Goal: Task Accomplishment & Management: Complete application form

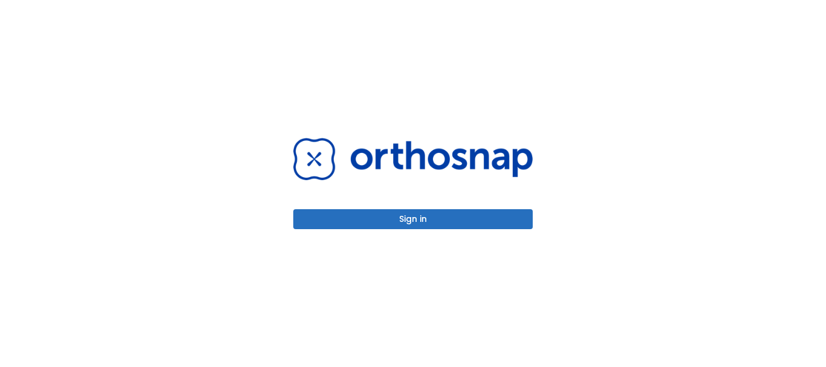
click at [484, 214] on button "Sign in" at bounding box center [412, 219] width 239 height 20
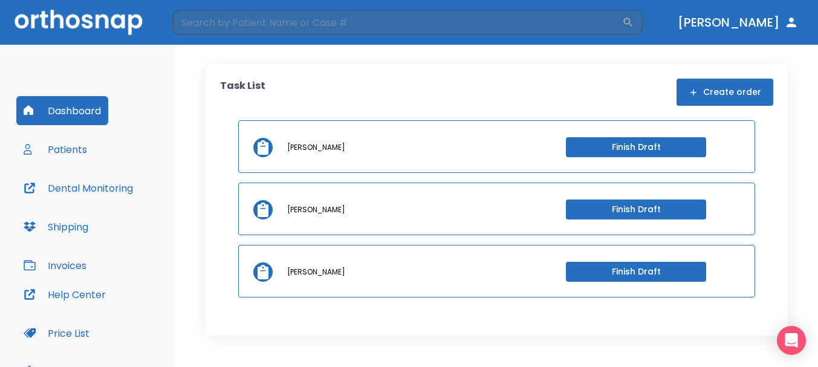
click at [80, 151] on button "Patients" at bounding box center [55, 149] width 78 height 29
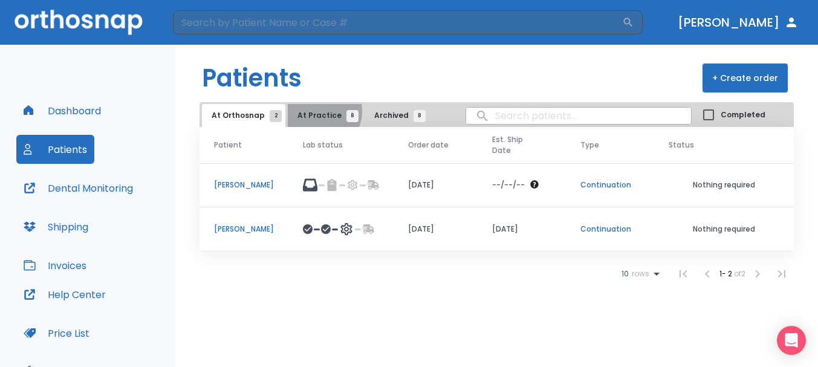
click at [317, 113] on span "At Practice 8" at bounding box center [325, 115] width 55 height 11
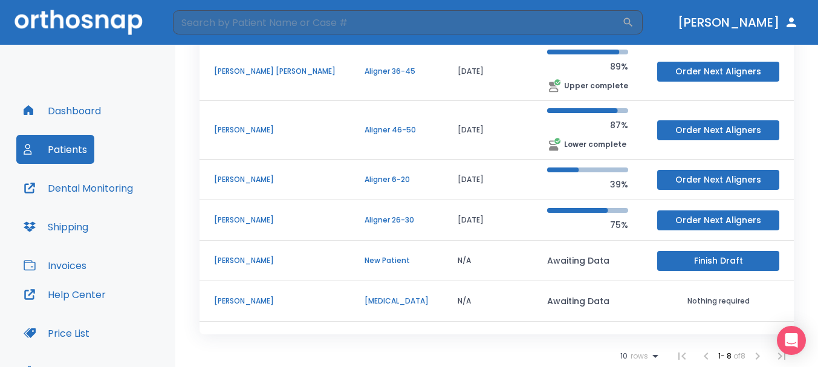
click at [667, 255] on button "Finish Draft" at bounding box center [718, 261] width 122 height 20
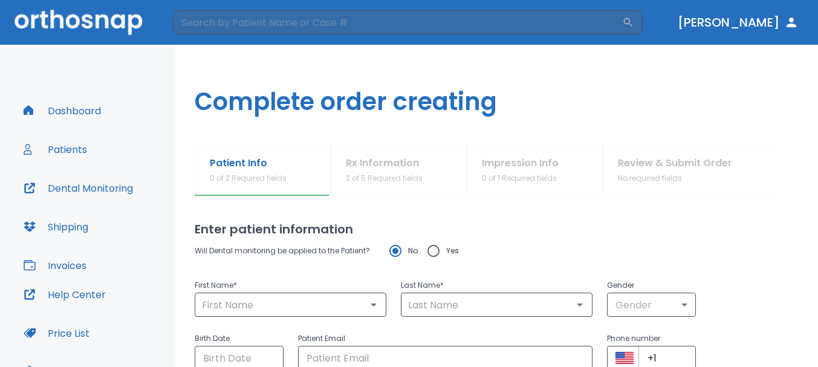
type input "[PERSON_NAME]"
type input "laisola"
type input "0"
type input "[DATE]"
type input "[EMAIL_ADDRESS][DOMAIN_NAME]"
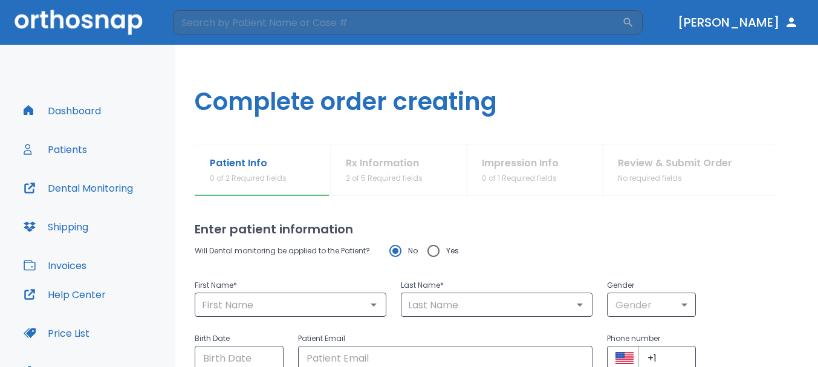
type input "[PHONE_NUMBER]"
radio input "false"
radio input "true"
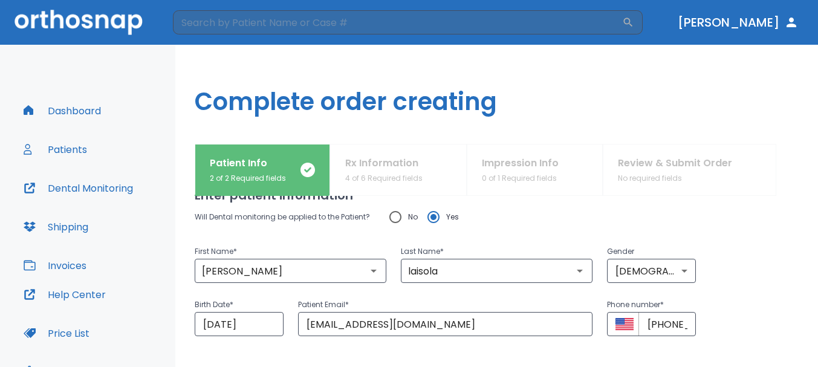
scroll to position [105, 0]
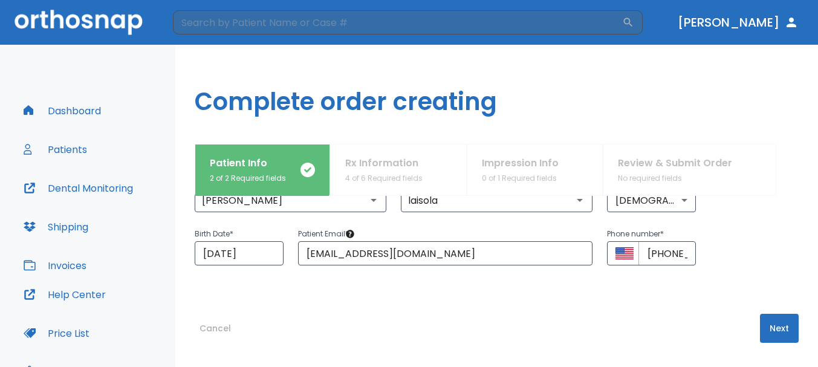
click at [379, 161] on div "Patient Info 2 of 2 Required fields Rx Information 4 of 6 Required fields Impre…" at bounding box center [497, 170] width 604 height 52
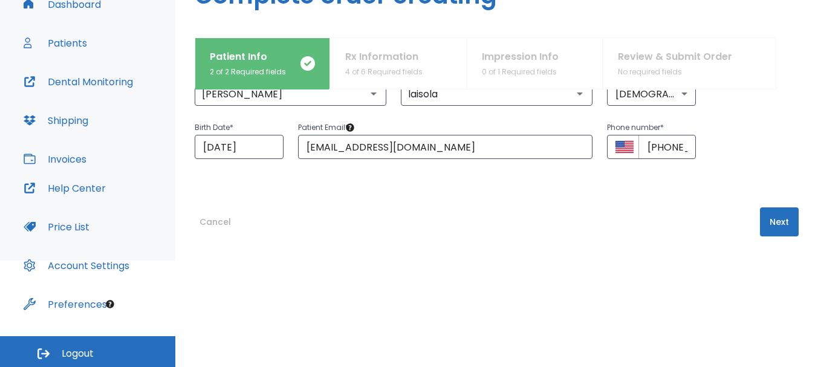
scroll to position [108, 0]
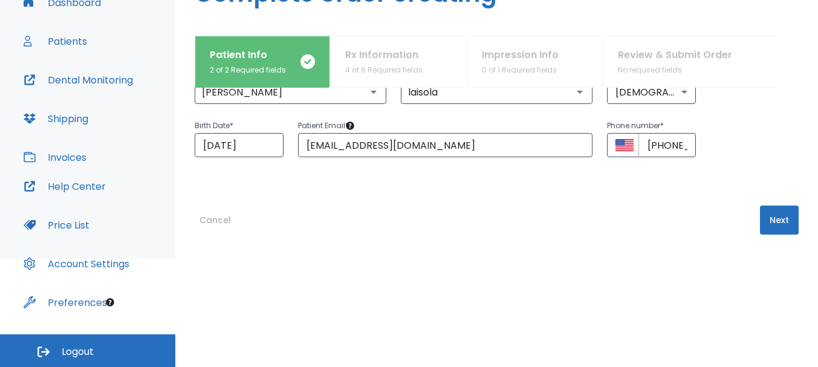
click at [769, 227] on button "Next" at bounding box center [779, 220] width 39 height 29
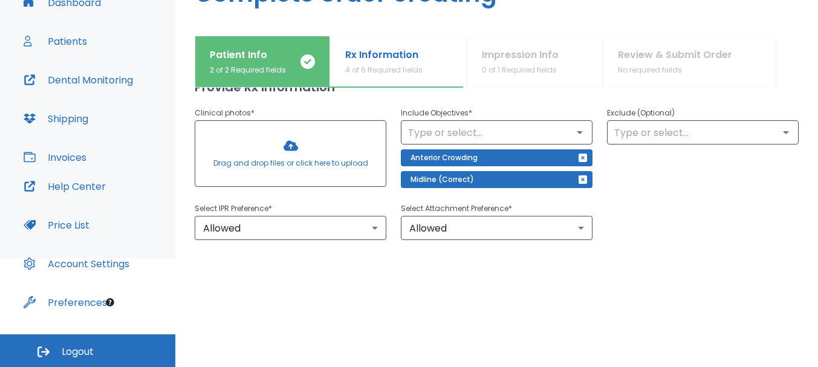
scroll to position [121, 0]
